Goal: Task Accomplishment & Management: Complete application form

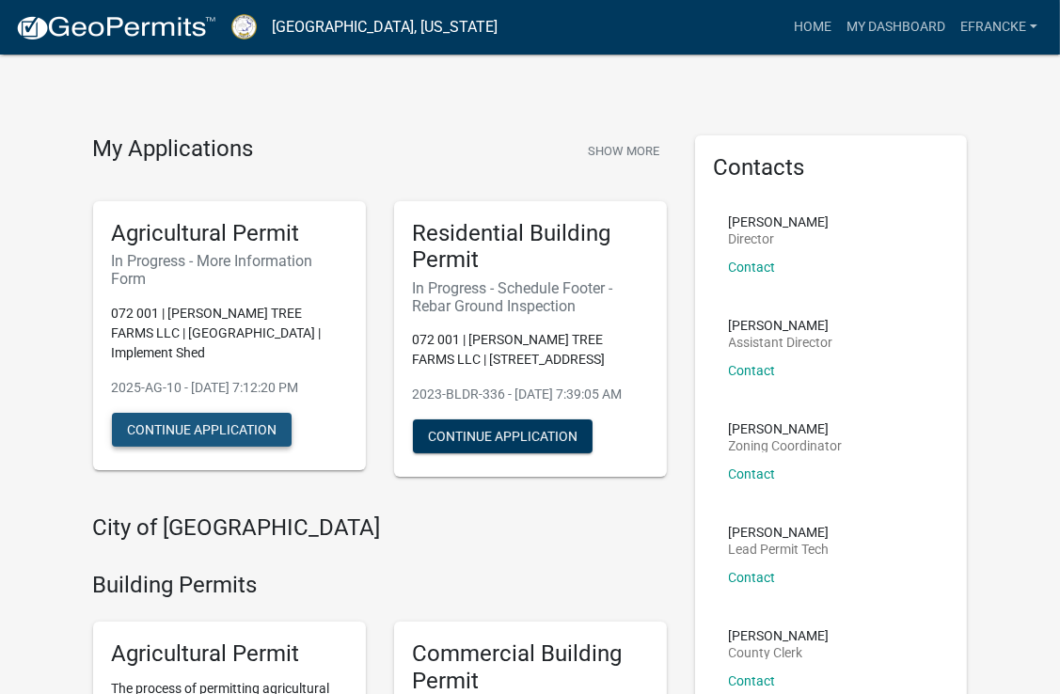
click at [222, 413] on button "Continue Application" at bounding box center [202, 430] width 180 height 34
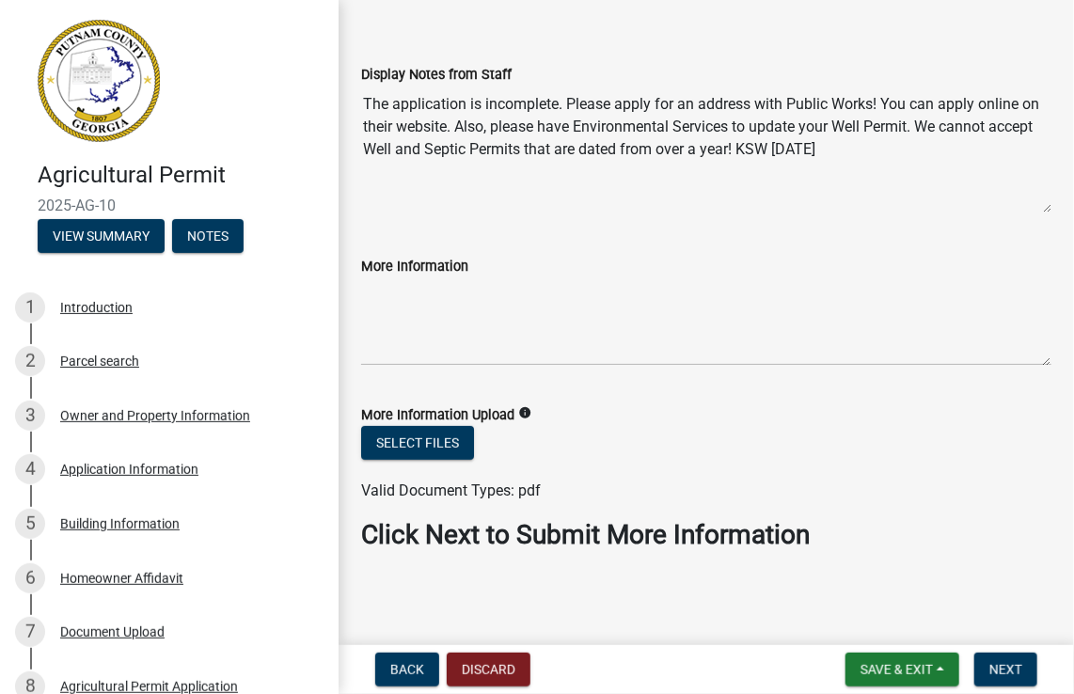
scroll to position [69, 0]
click at [1027, 676] on button "Next" at bounding box center [1005, 669] width 63 height 34
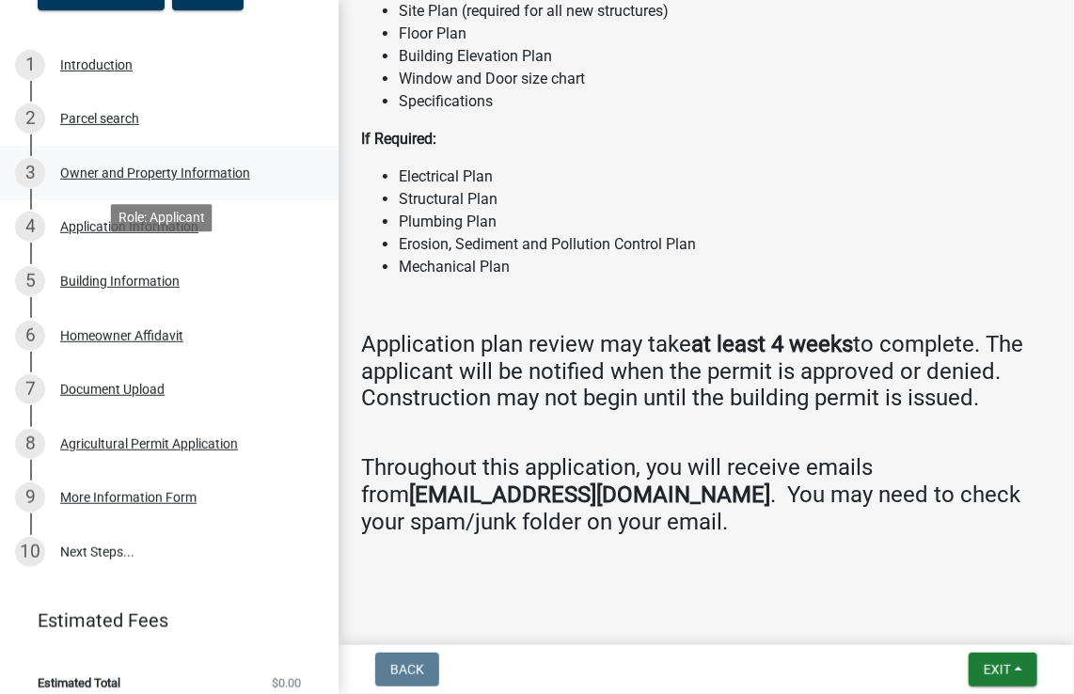
scroll to position [244, 0]
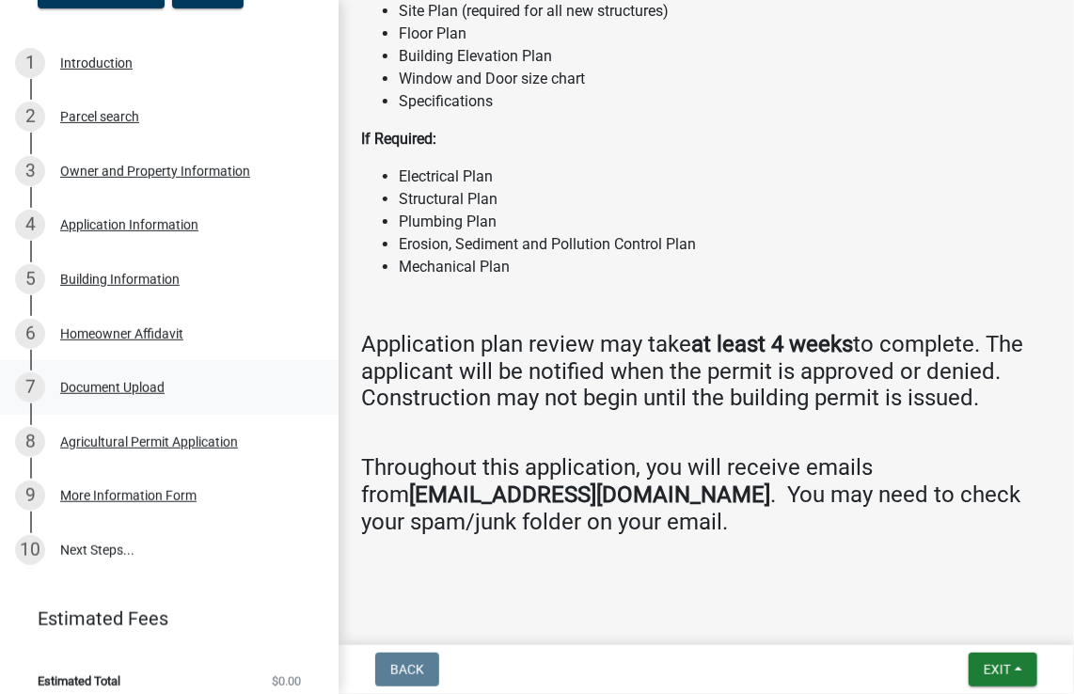
click at [147, 390] on div "Document Upload" at bounding box center [112, 387] width 104 height 13
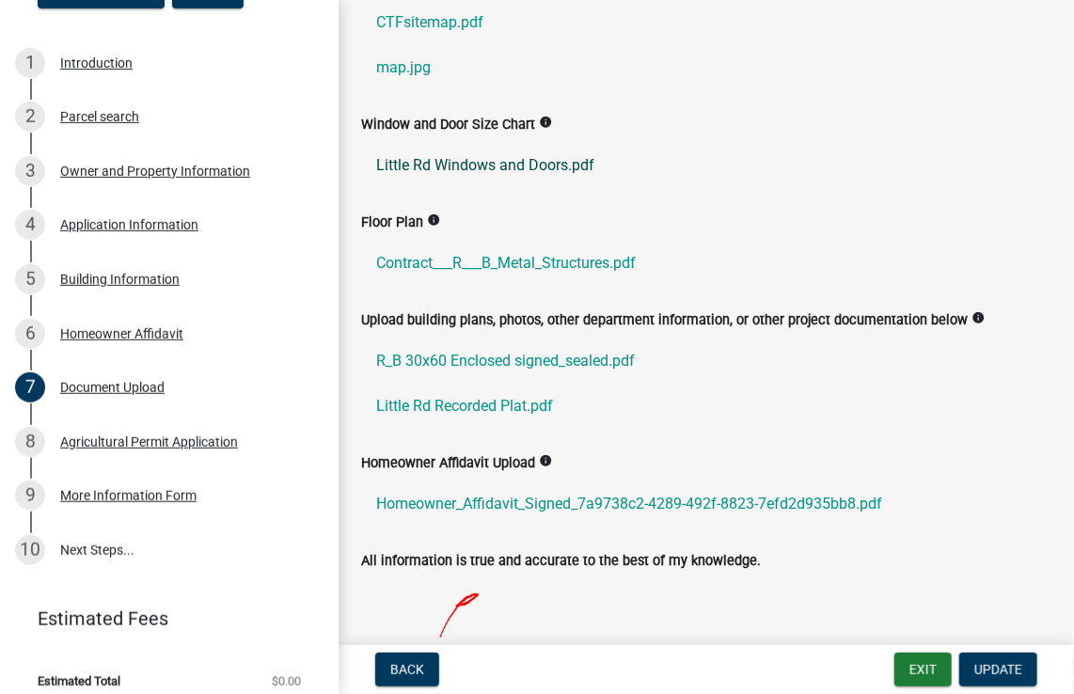
scroll to position [0, 0]
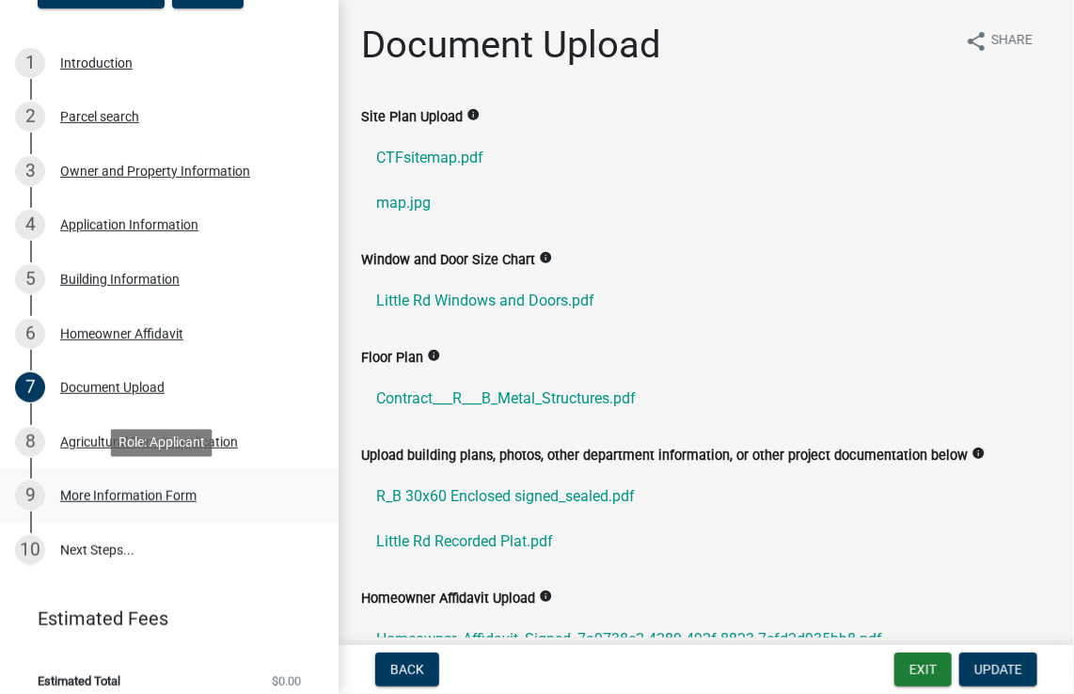
click at [147, 497] on div "More Information Form" at bounding box center [128, 495] width 136 height 13
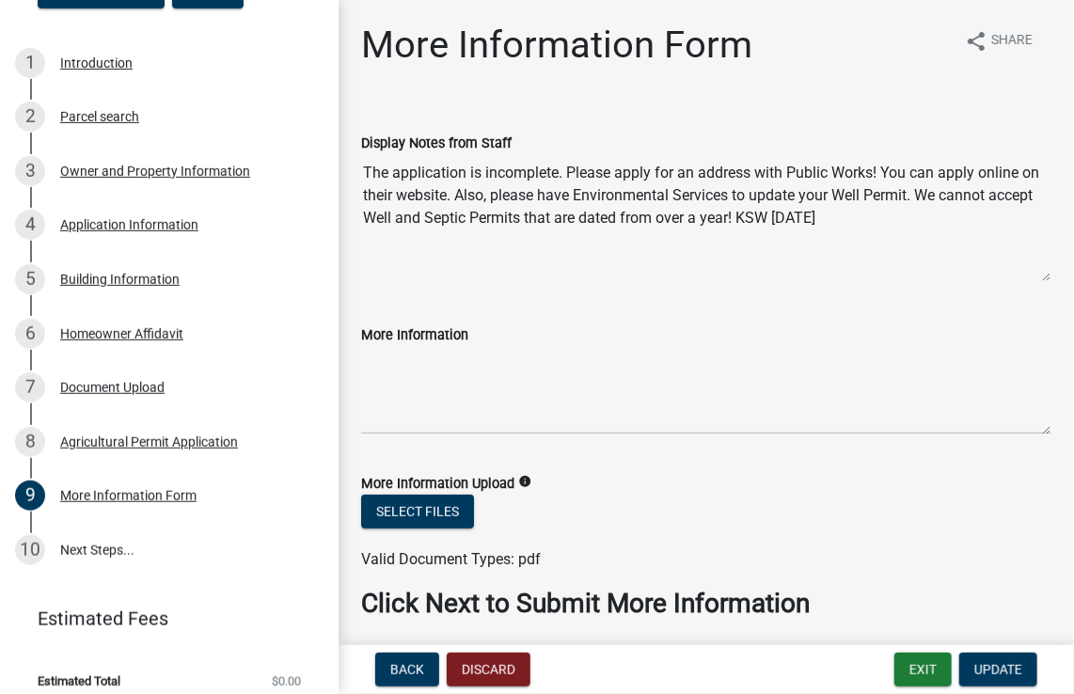
scroll to position [69, 0]
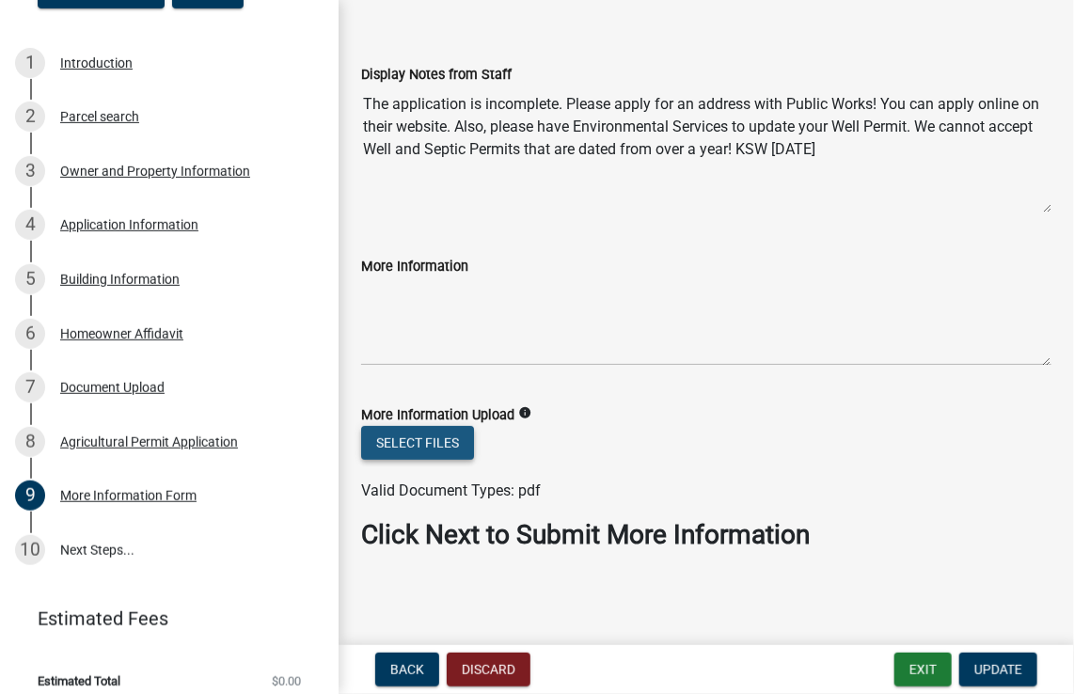
click at [428, 435] on button "Select files" at bounding box center [417, 443] width 113 height 34
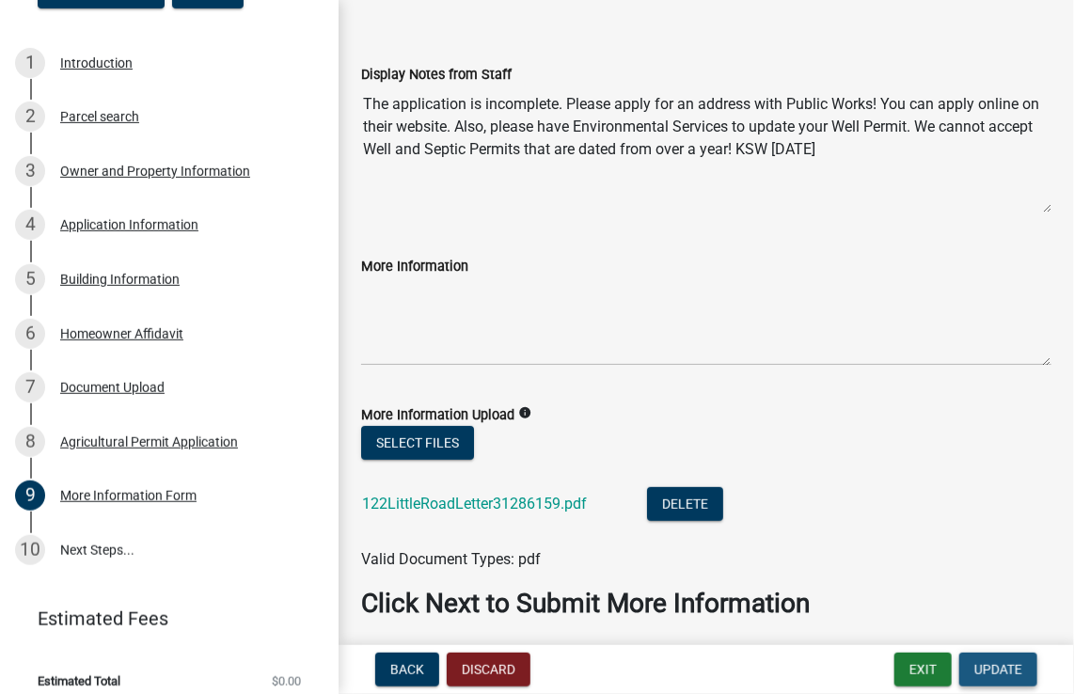
click at [1000, 663] on span "Update" at bounding box center [998, 669] width 48 height 15
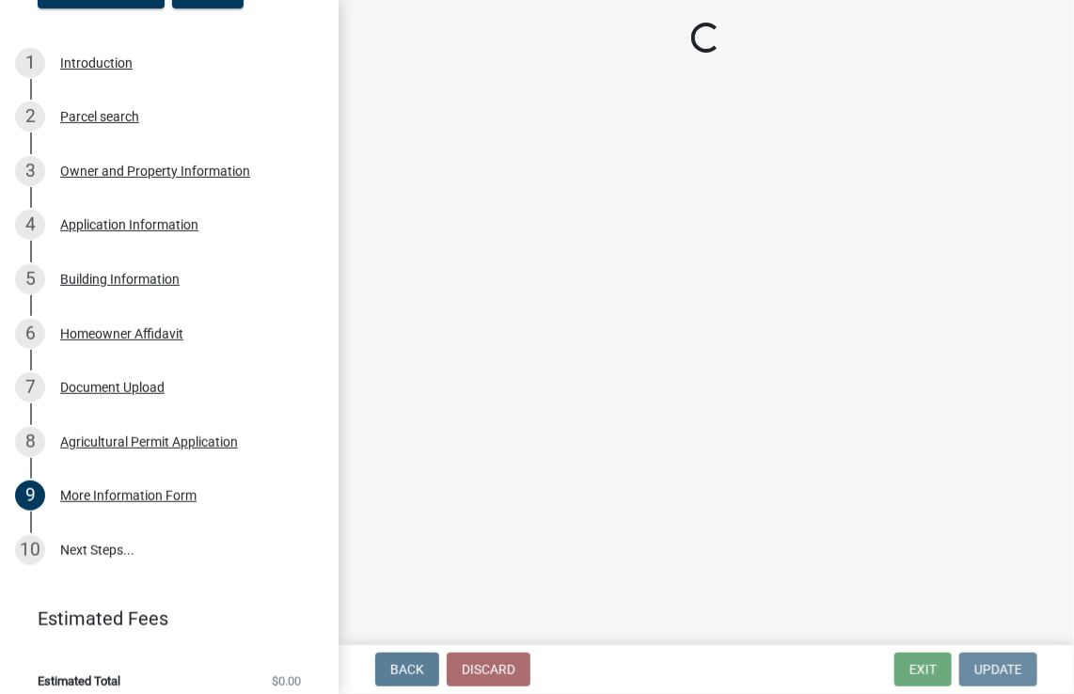
scroll to position [0, 0]
